Goal: Find specific page/section: Find specific page/section

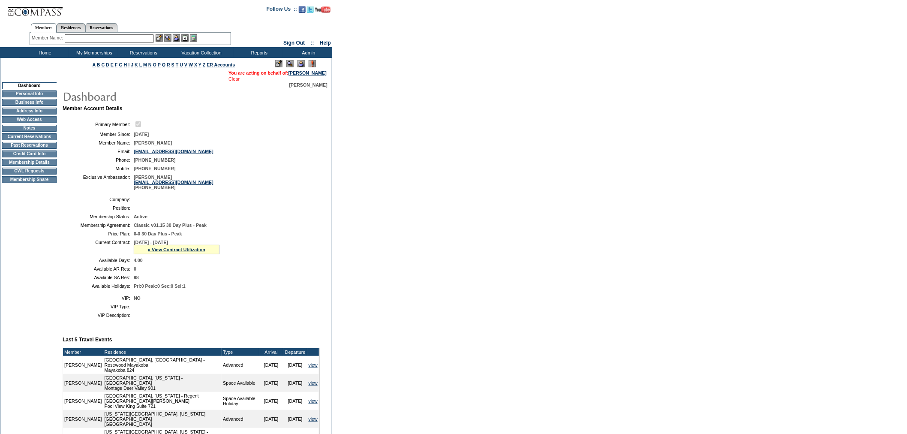
click at [229, 79] on link "Clear" at bounding box center [233, 78] width 11 height 5
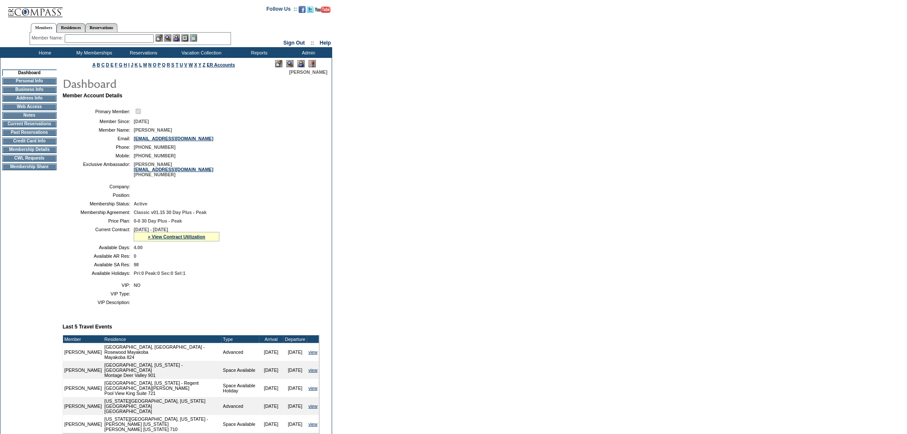
click at [170, 250] on td "4.00" at bounding box center [225, 247] width 183 height 5
click at [164, 239] on link "» View Contract Utilization" at bounding box center [176, 236] width 57 height 5
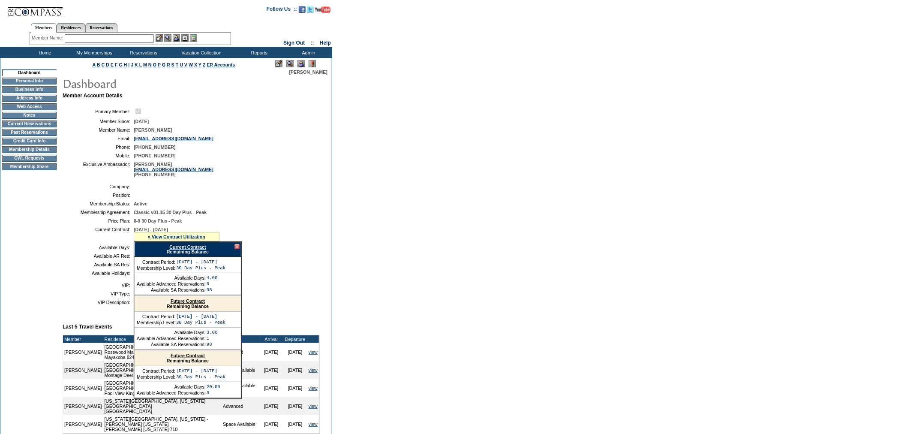
click at [40, 153] on td "Membership Details" at bounding box center [29, 149] width 54 height 7
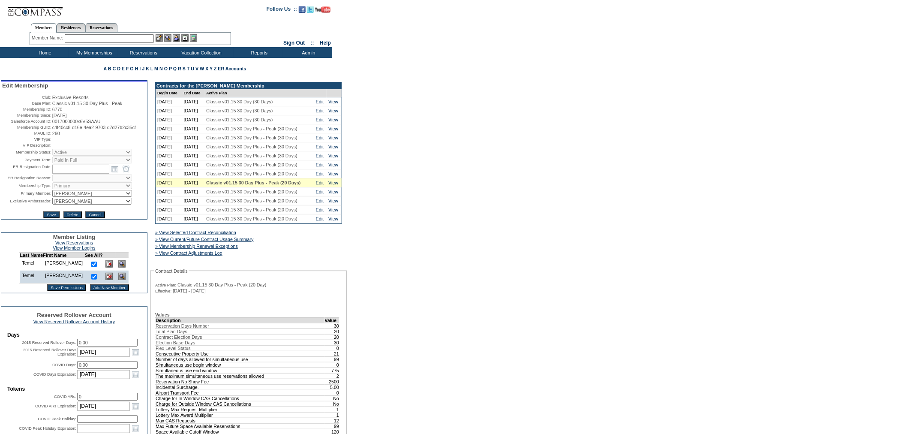
click at [129, 33] on div "Member Name: Destination or Residence: ReservationId:" at bounding box center [130, 39] width 201 height 12
click at [129, 39] on input "text" at bounding box center [109, 38] width 89 height 9
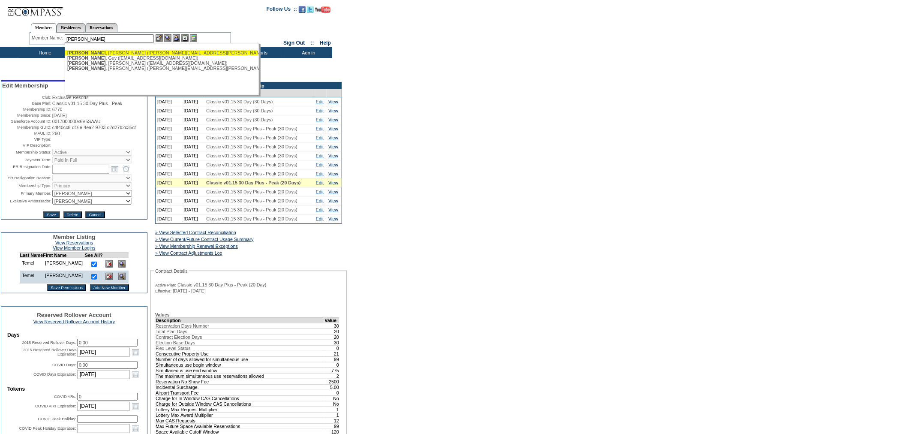
click at [122, 53] on div "Turcotte , Dawn (turcotte.dawn@gmail.com)" at bounding box center [161, 52] width 189 height 5
type input "Turcotte, Dawn (turcotte.dawn@gmail.com)"
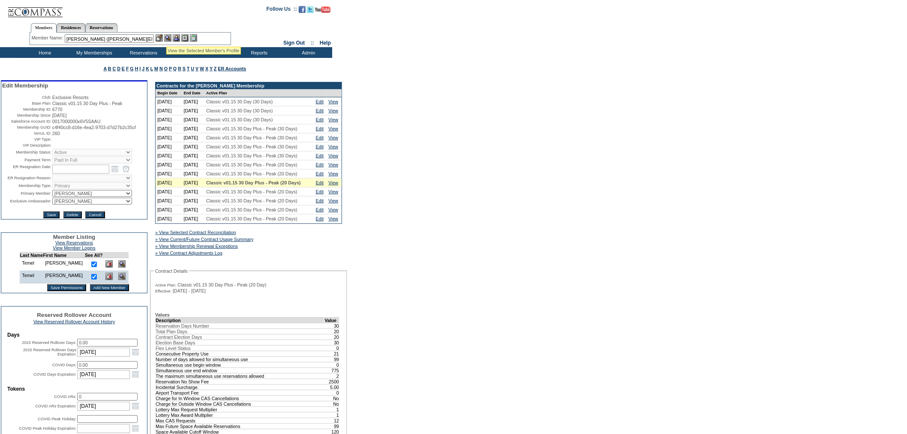
click at [166, 36] on img at bounding box center [167, 37] width 7 height 7
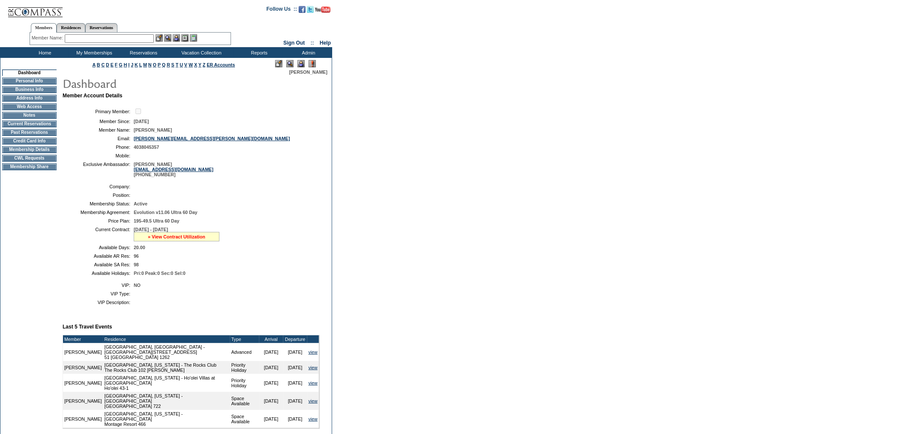
click at [169, 239] on link "» View Contract Utilization" at bounding box center [176, 236] width 57 height 5
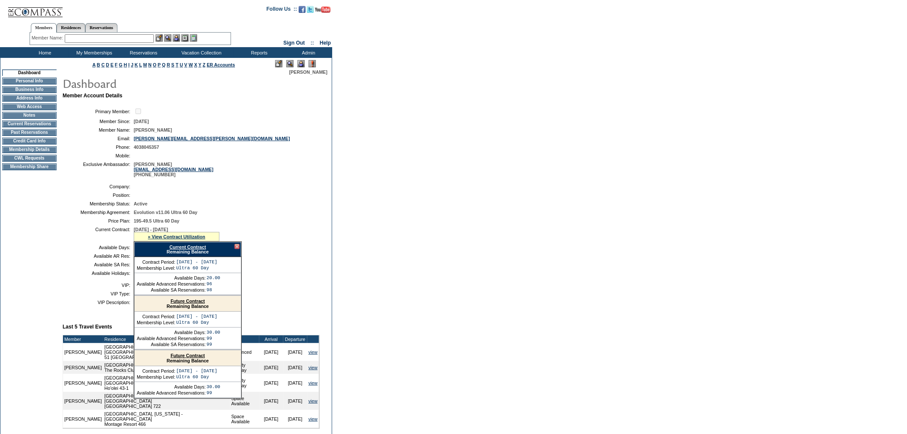
click at [198, 303] on link "Future Contract" at bounding box center [188, 300] width 34 height 5
click at [30, 153] on td "Membership Details" at bounding box center [29, 149] width 54 height 7
